Goal: Navigation & Orientation: Find specific page/section

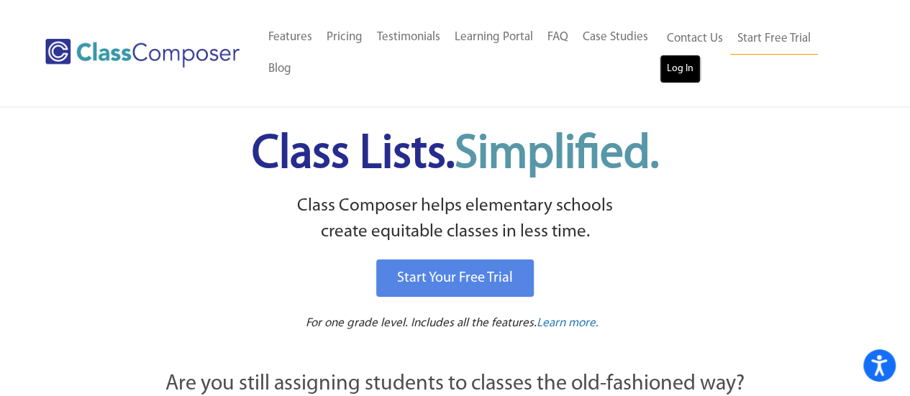
click at [676, 76] on link "Log In" at bounding box center [680, 69] width 41 height 29
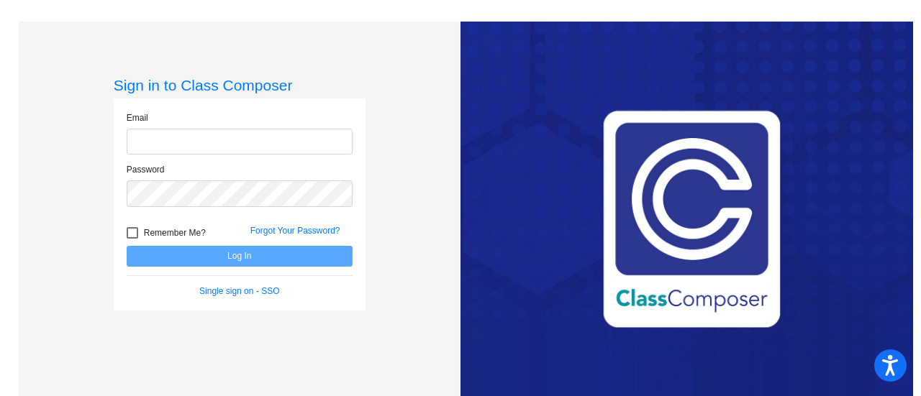
type input "[PERSON_NAME][EMAIL_ADDRESS][DOMAIN_NAME]"
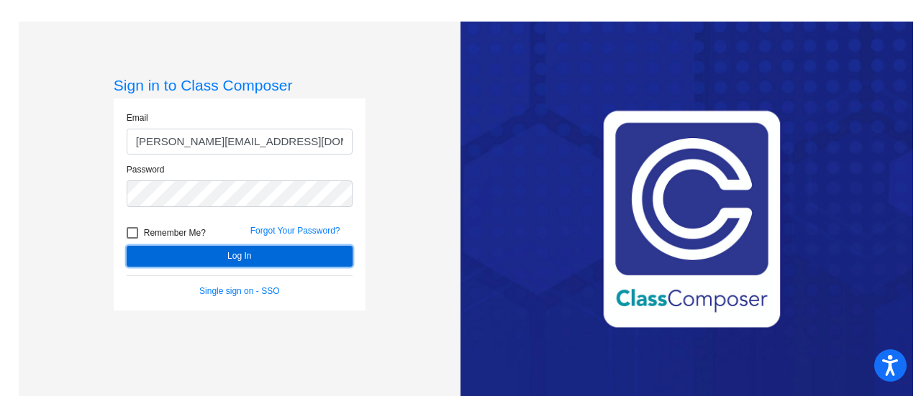
click at [241, 259] on button "Log In" at bounding box center [240, 256] width 226 height 21
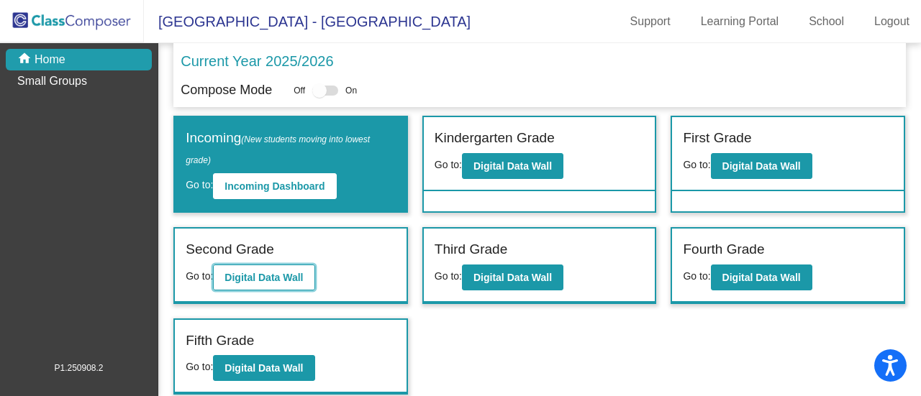
click at [298, 276] on b "Digital Data Wall" at bounding box center [263, 278] width 78 height 12
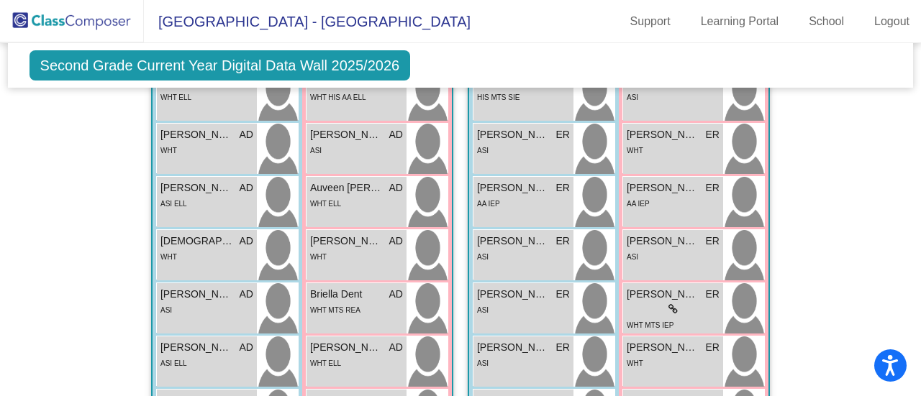
scroll to position [450, 0]
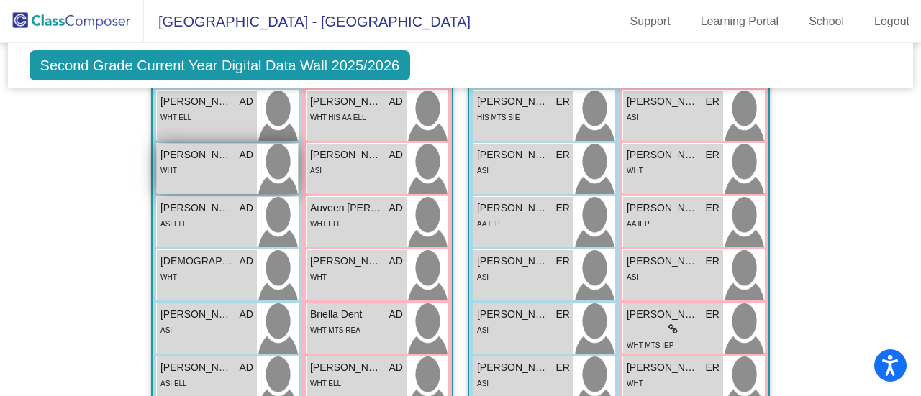
click at [203, 168] on div "WHT" at bounding box center [206, 170] width 93 height 15
